Goal: Information Seeking & Learning: Learn about a topic

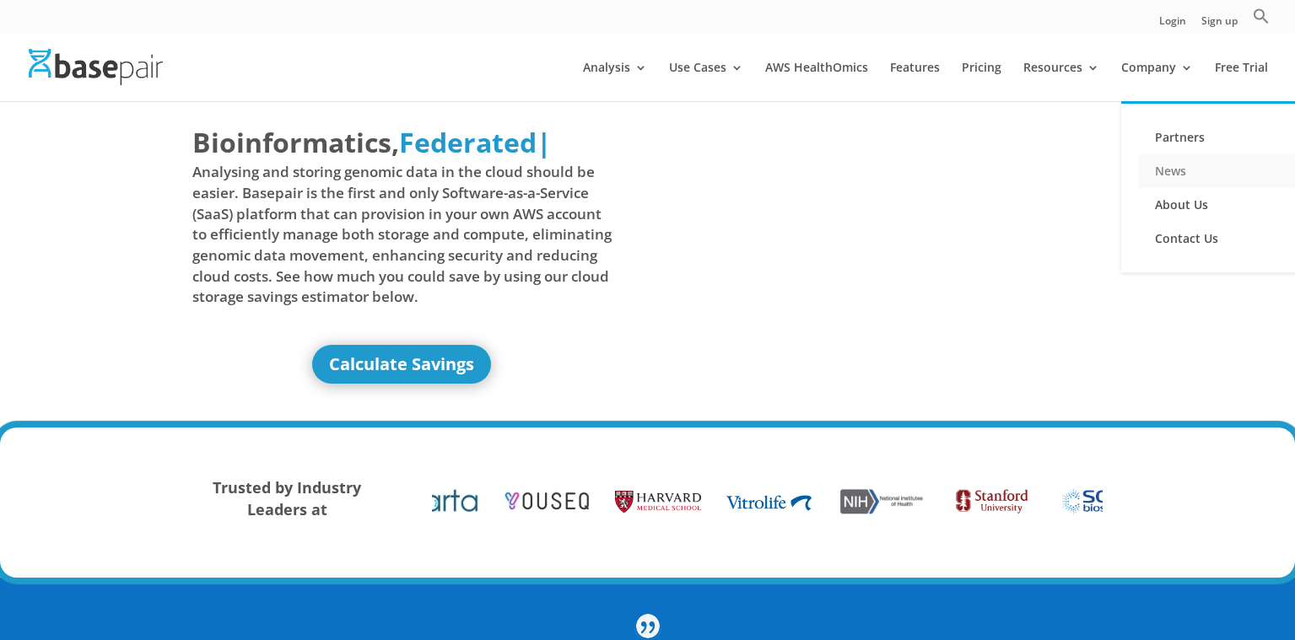
click at [1171, 169] on link "News" at bounding box center [1222, 171] width 169 height 34
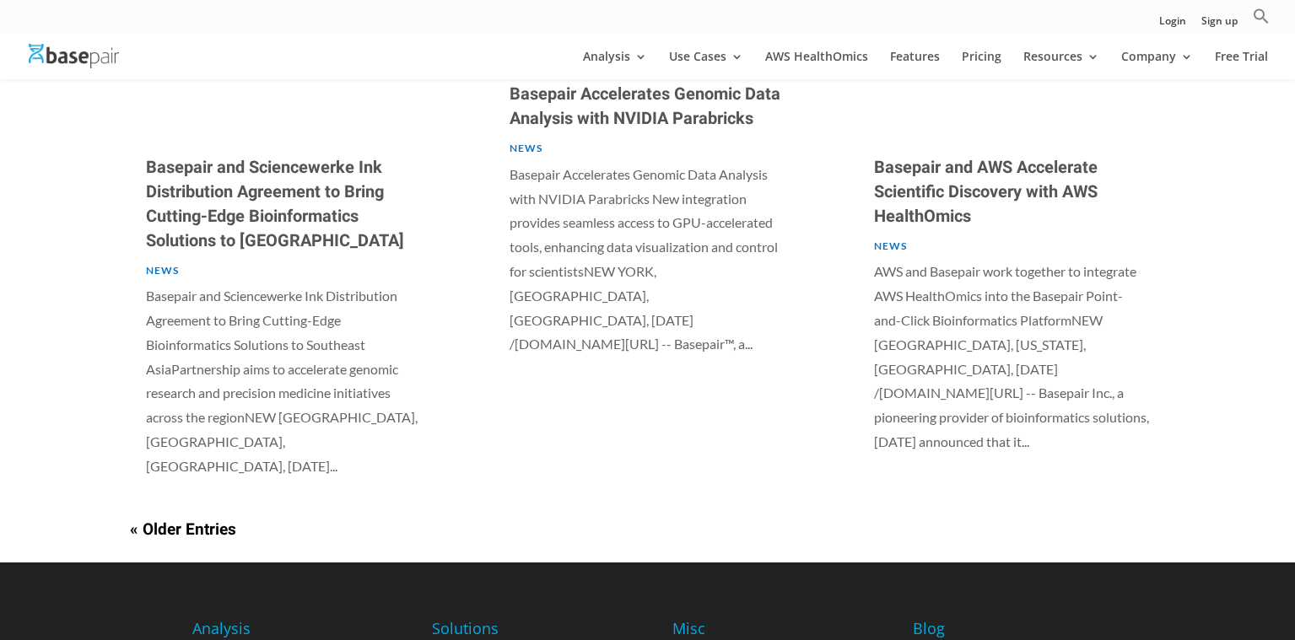
scroll to position [1262, 0]
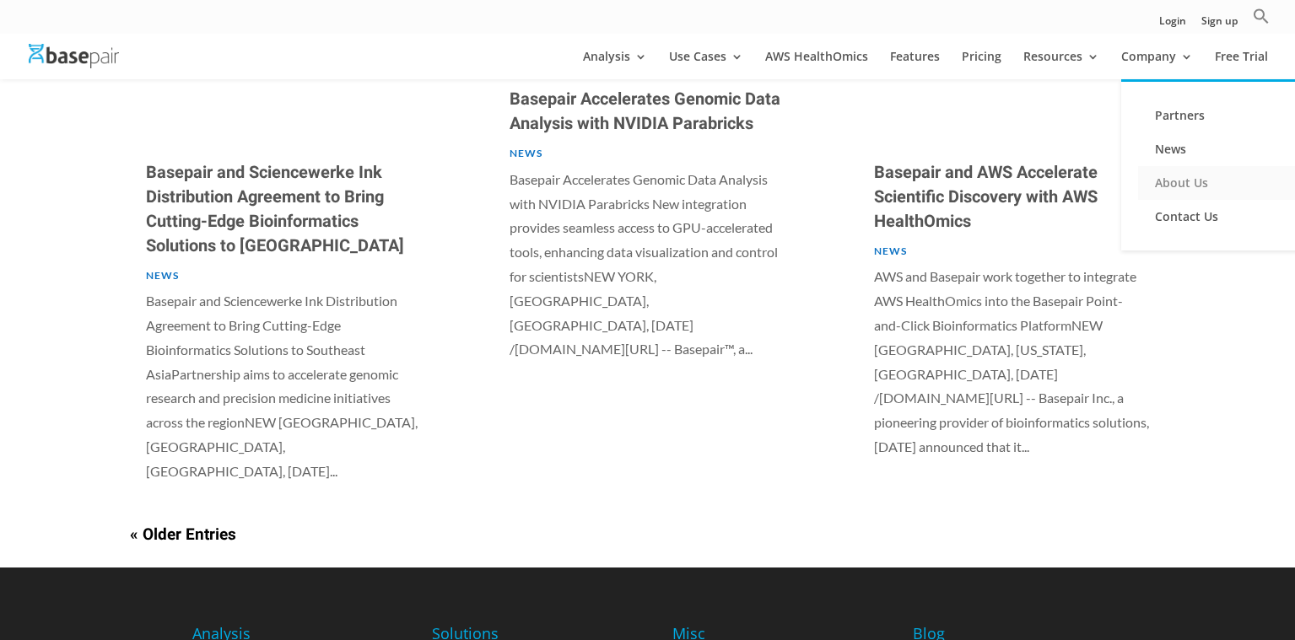
click at [1172, 186] on link "About Us" at bounding box center [1222, 183] width 169 height 34
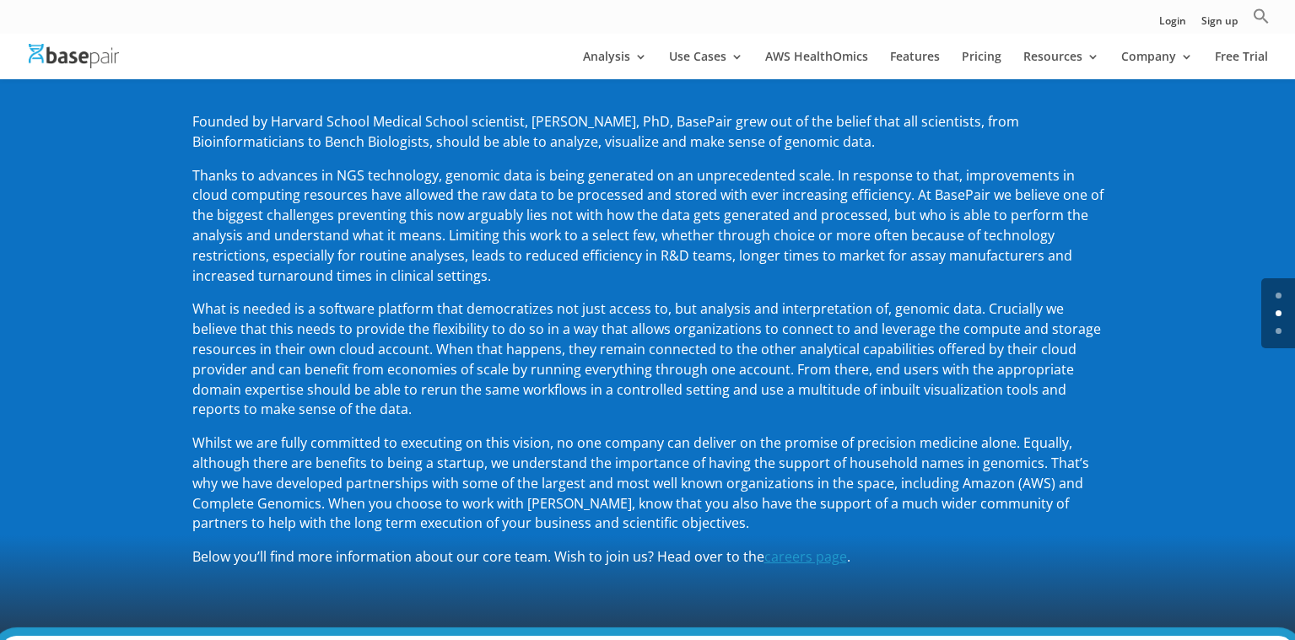
scroll to position [246, 0]
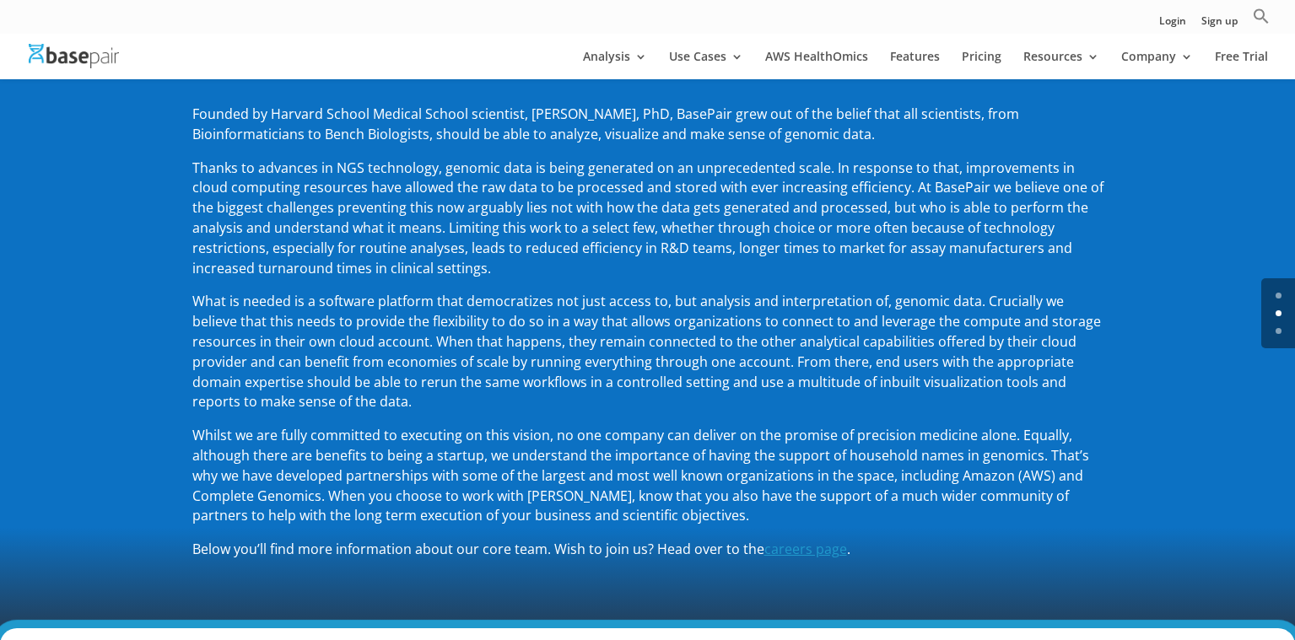
click at [1169, 371] on div "Founded by Harvard School Medical School scientist, [PERSON_NAME], PhD, BasePai…" at bounding box center [647, 332] width 1295 height 592
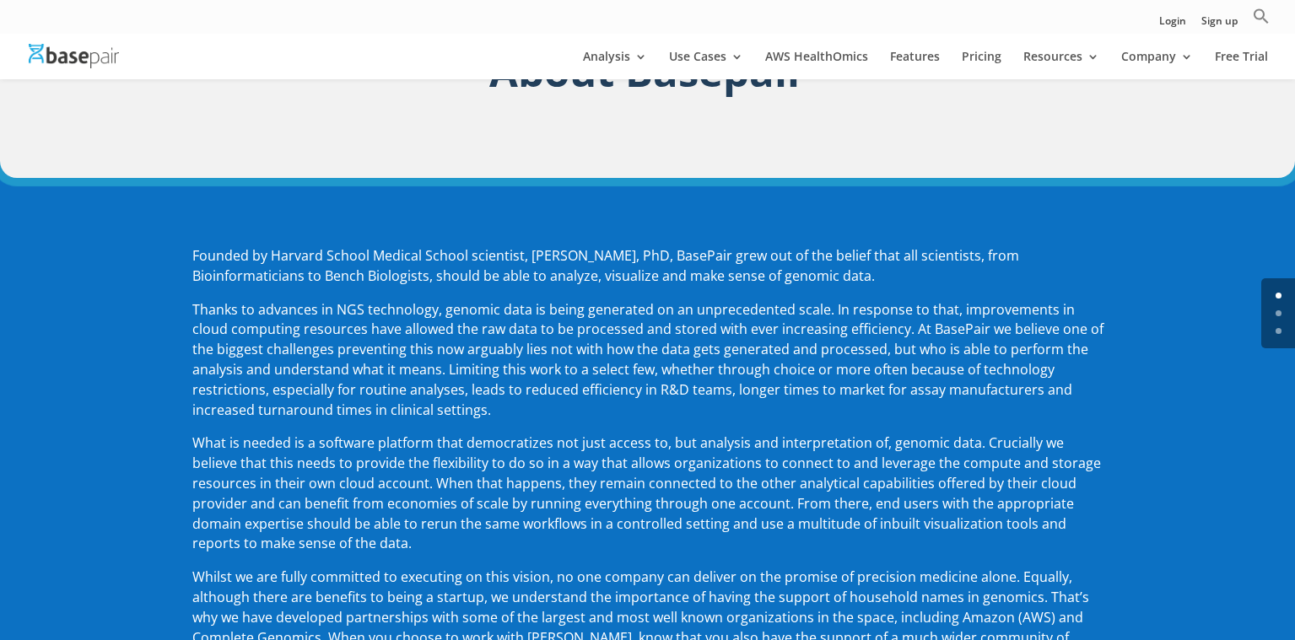
scroll to position [0, 0]
